Goal: Navigation & Orientation: Find specific page/section

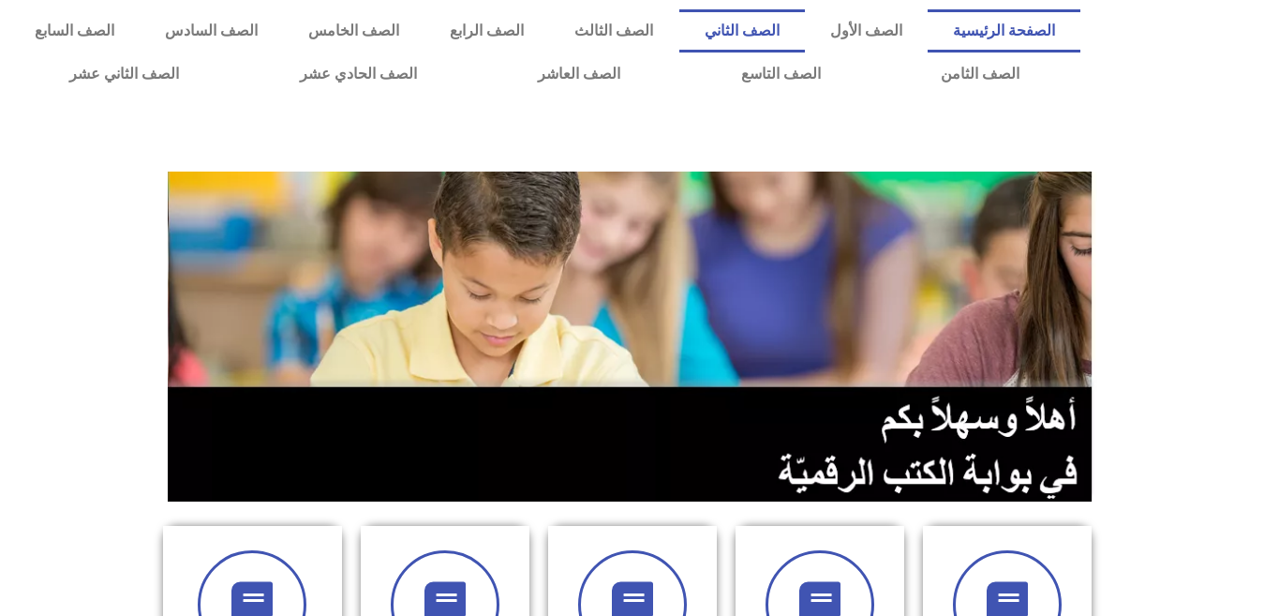
click at [805, 30] on link "الصف الثاني" at bounding box center [742, 30] width 126 height 43
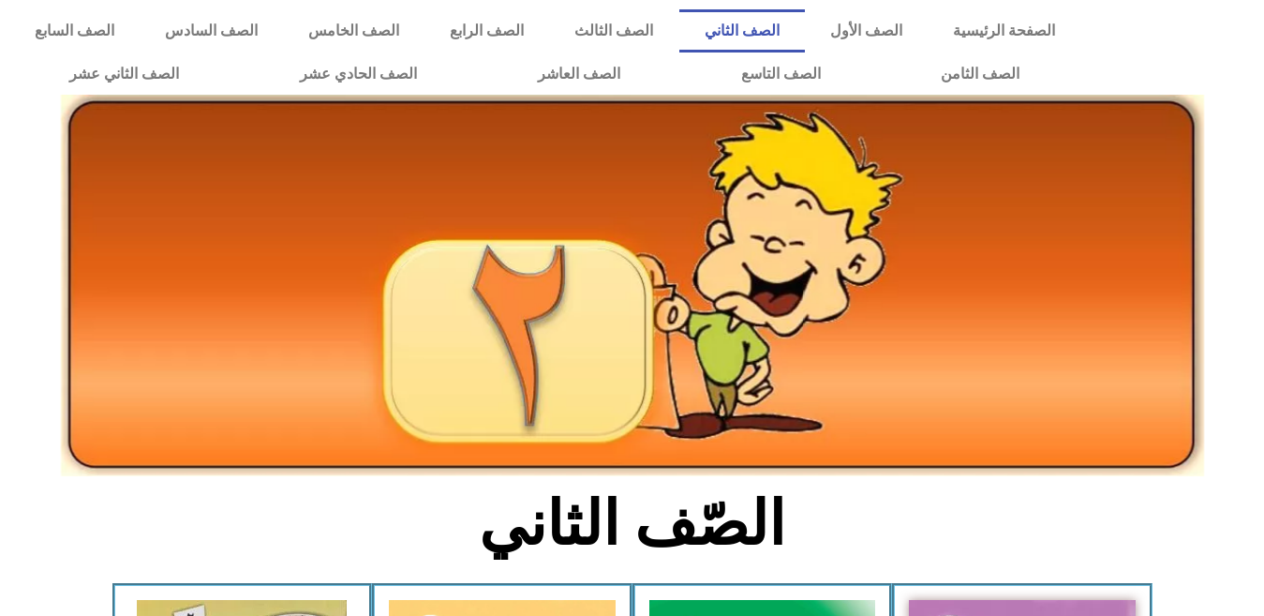
scroll to position [539, 0]
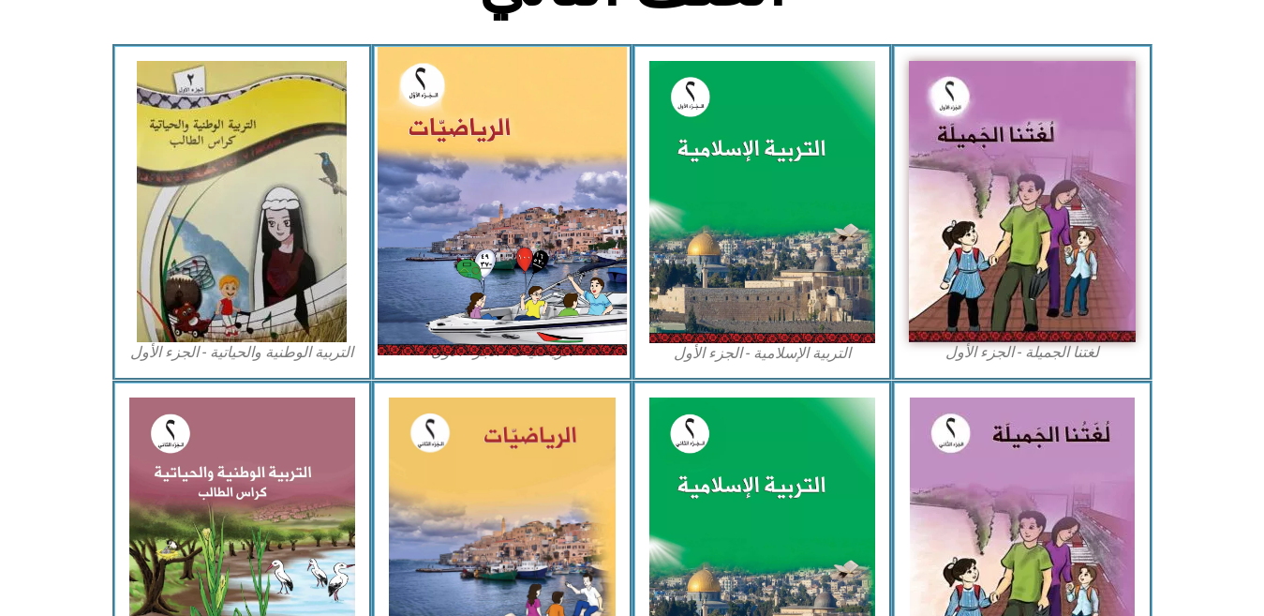
click at [490, 269] on img at bounding box center [502, 201] width 249 height 308
